Goal: Navigation & Orientation: Find specific page/section

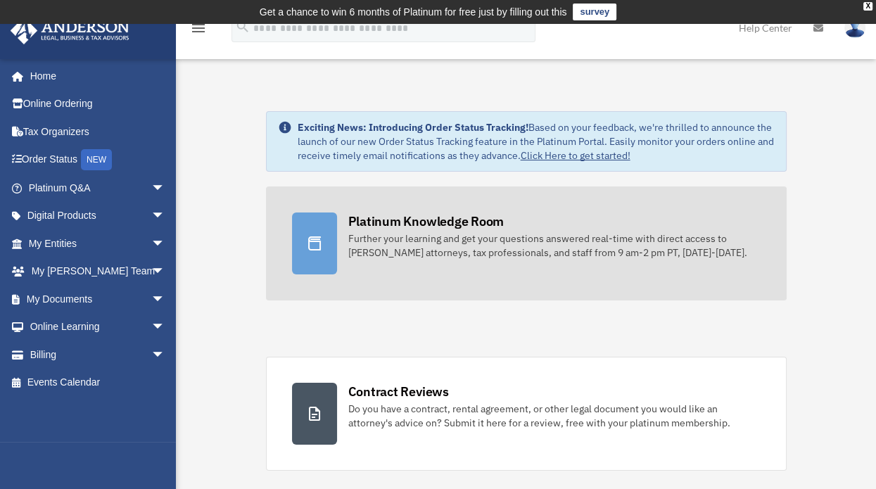
click at [394, 239] on div "Further your learning and get your questions answered real-time with direct acc…" at bounding box center [554, 246] width 413 height 28
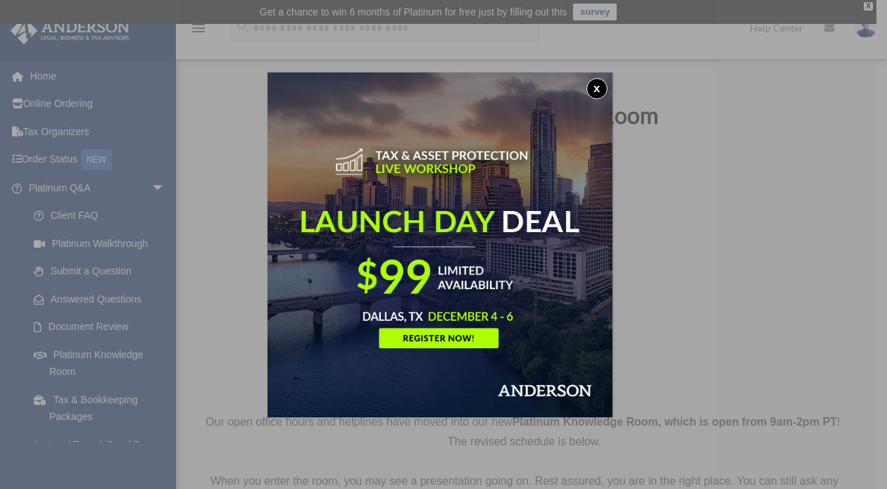
click at [596, 89] on button "x" at bounding box center [596, 88] width 21 height 21
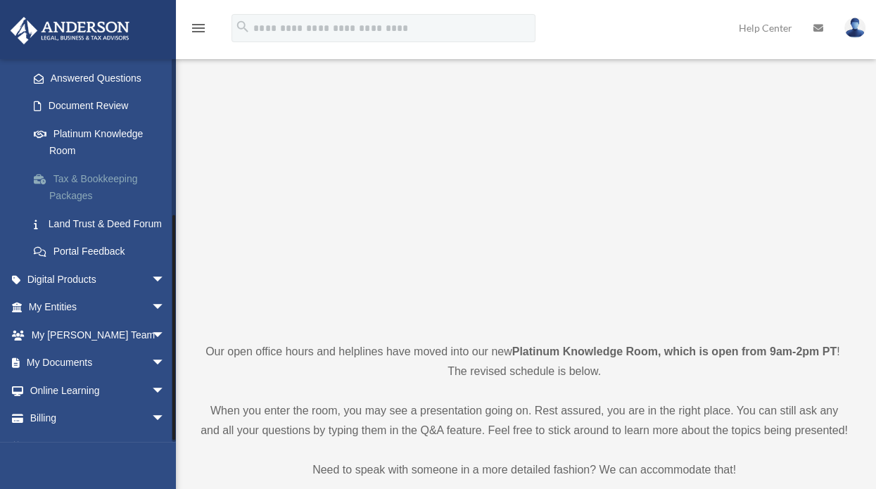
scroll to position [259, 0]
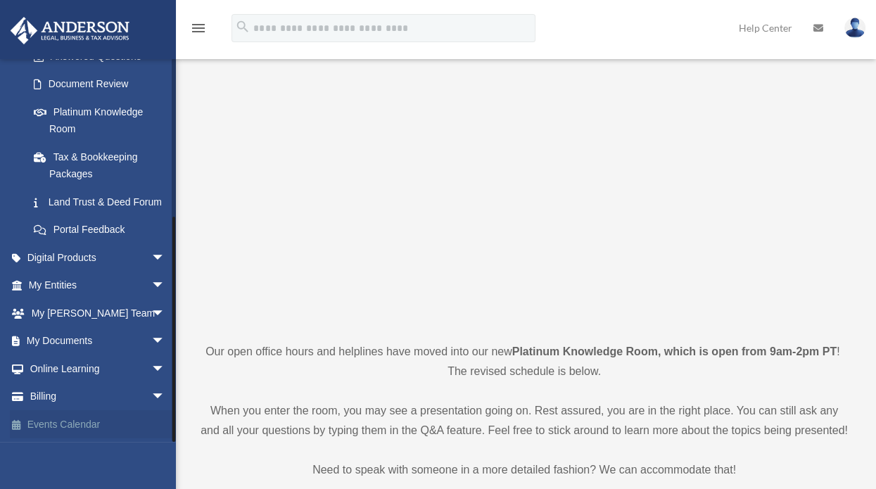
click at [106, 427] on link "Events Calendar" at bounding box center [98, 424] width 177 height 28
